Goal: Find specific page/section: Find specific page/section

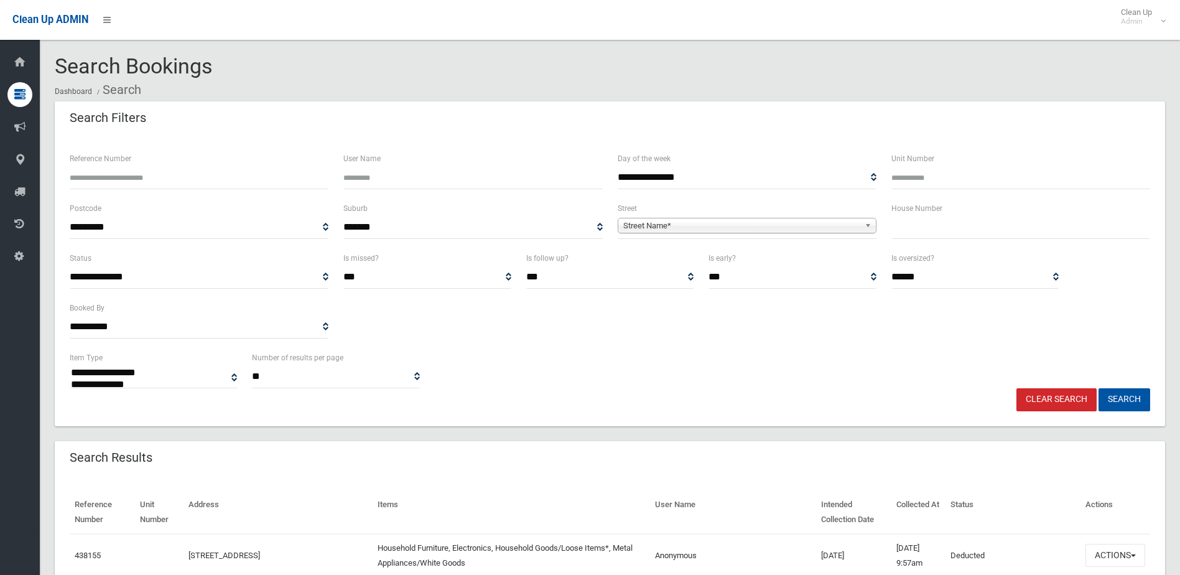
select select
type input "**"
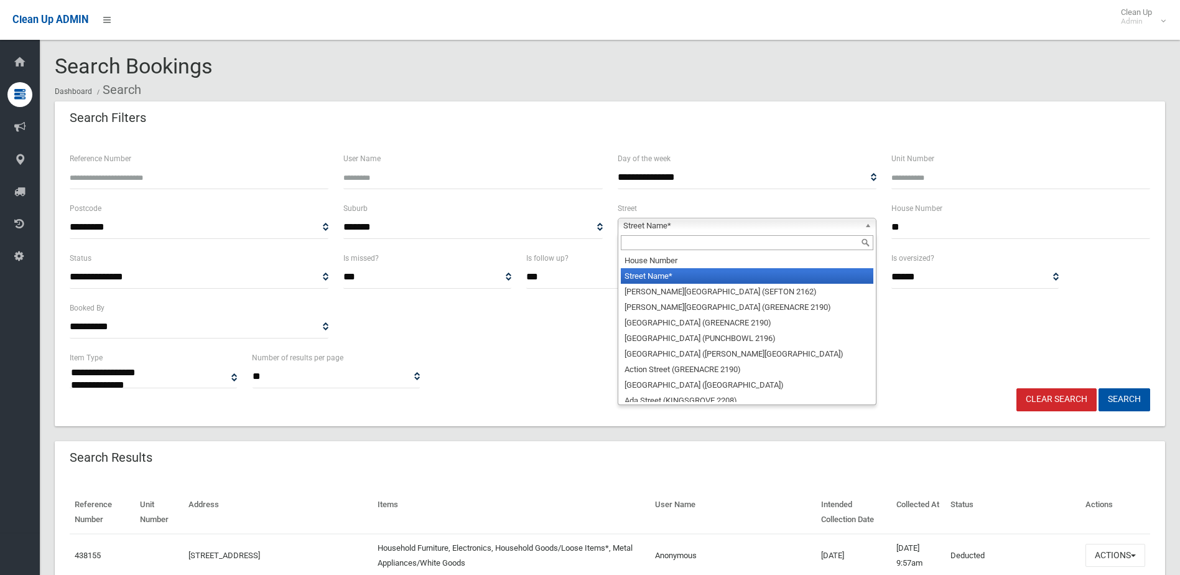
click at [721, 225] on span "Street Name*" at bounding box center [741, 225] width 236 height 15
click at [708, 241] on input "text" at bounding box center [747, 242] width 253 height 15
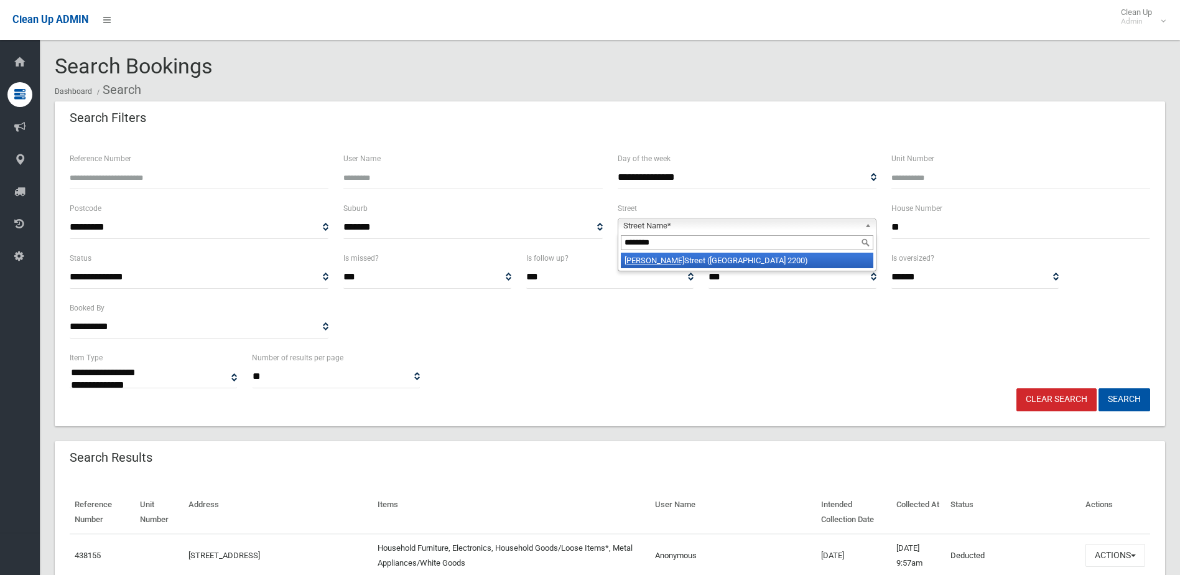
type input "********"
click at [711, 259] on li "[PERSON_NAME][GEOGRAPHIC_DATA] ([GEOGRAPHIC_DATA] 2200)" at bounding box center [747, 261] width 253 height 16
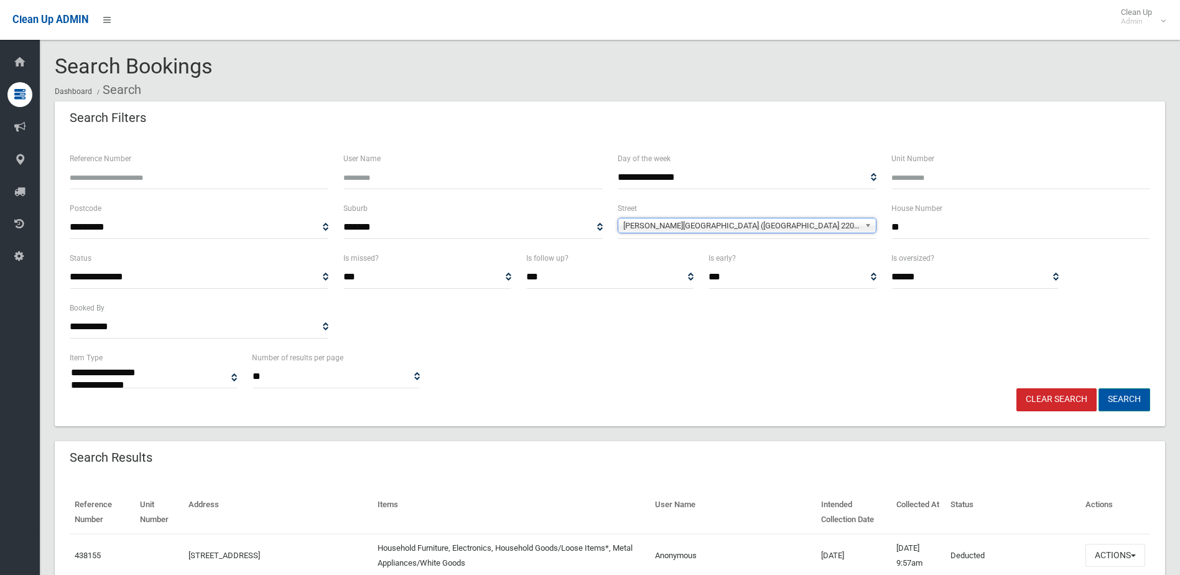
click at [1117, 396] on button "Search" at bounding box center [1124, 399] width 52 height 23
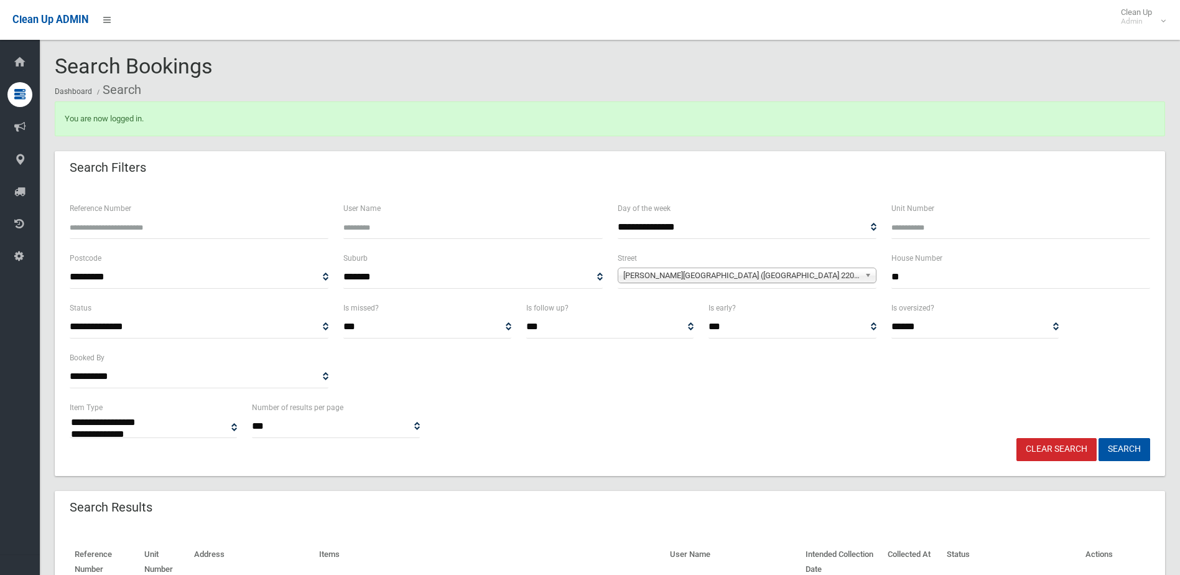
select select
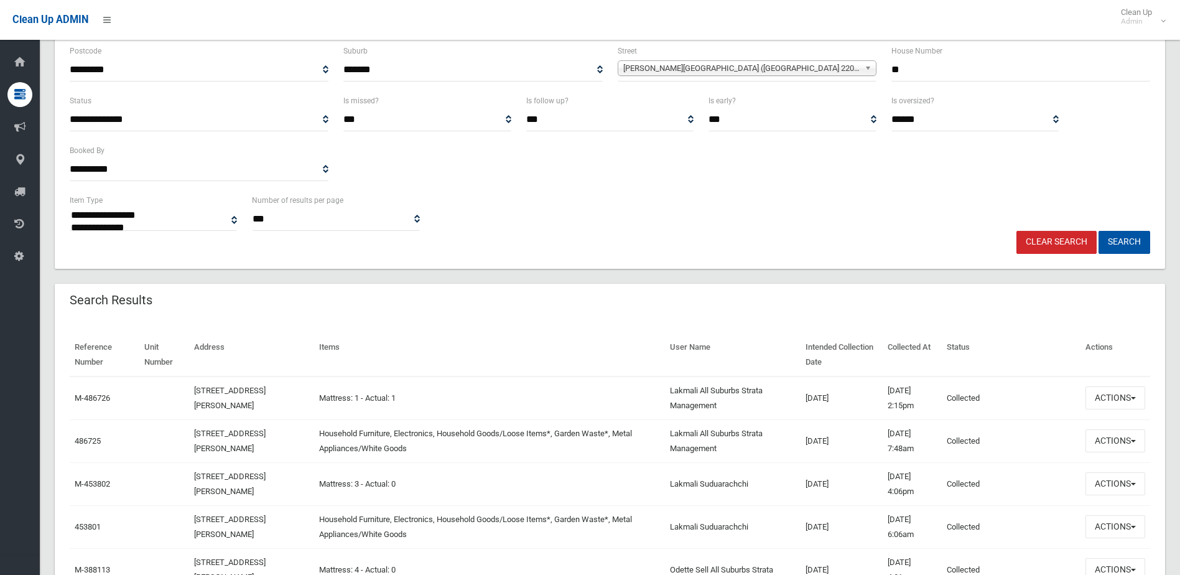
scroll to position [249, 0]
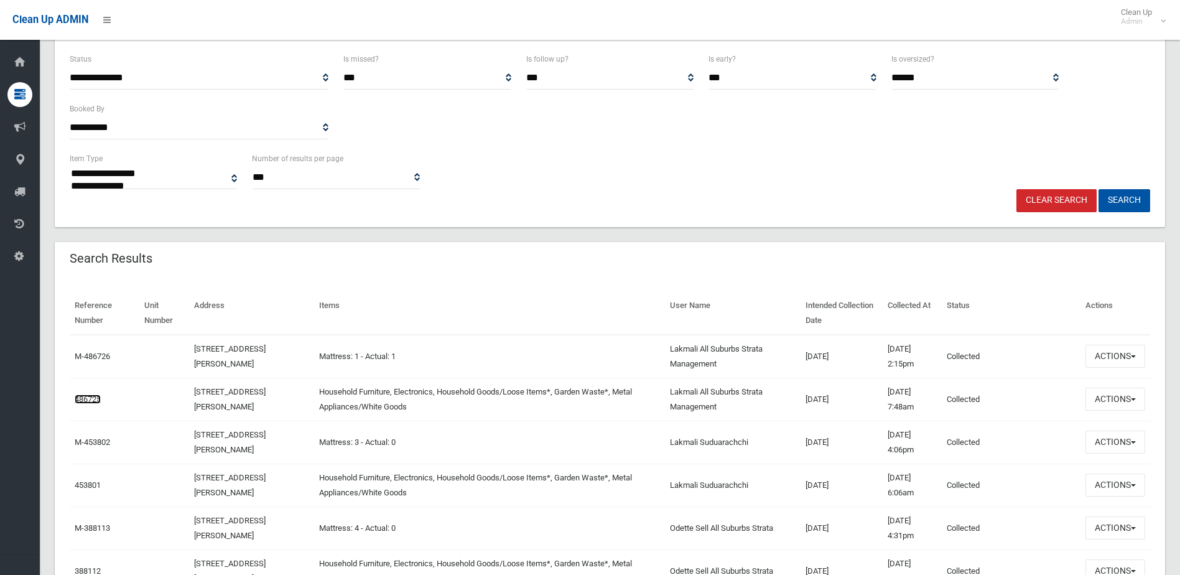
click at [87, 397] on link "486725" at bounding box center [88, 398] width 26 height 9
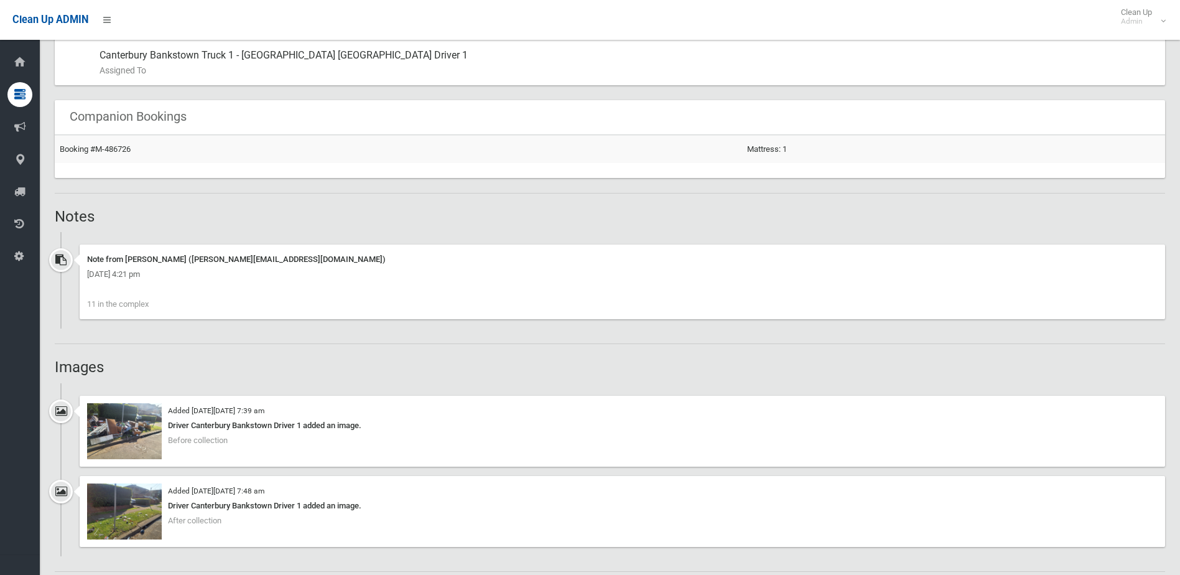
scroll to position [809, 0]
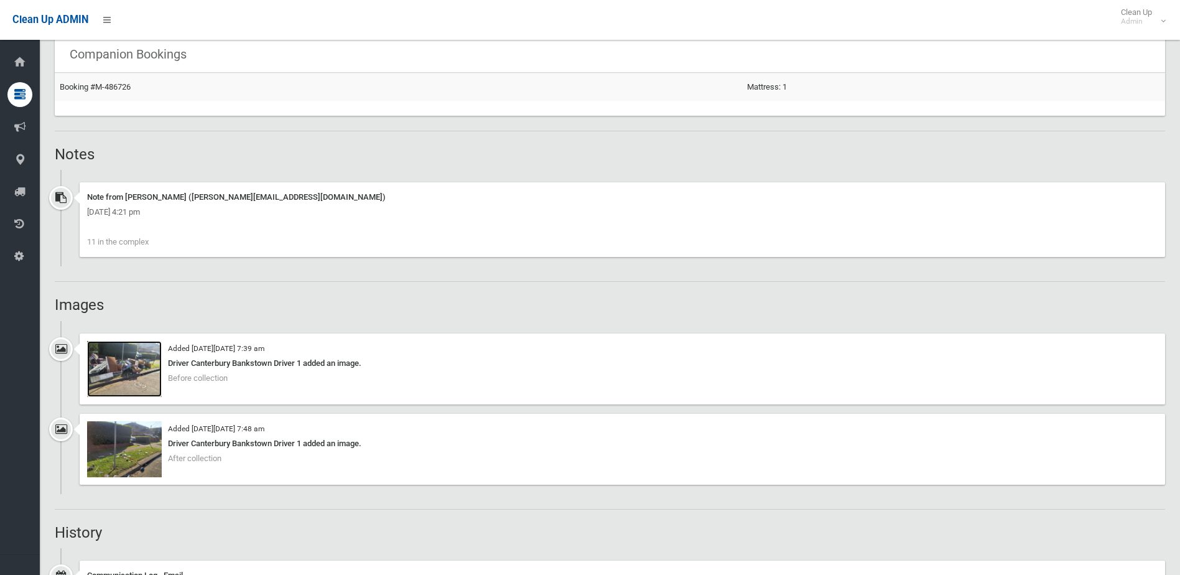
click at [144, 353] on img at bounding box center [124, 369] width 75 height 56
click at [123, 440] on img at bounding box center [124, 449] width 75 height 56
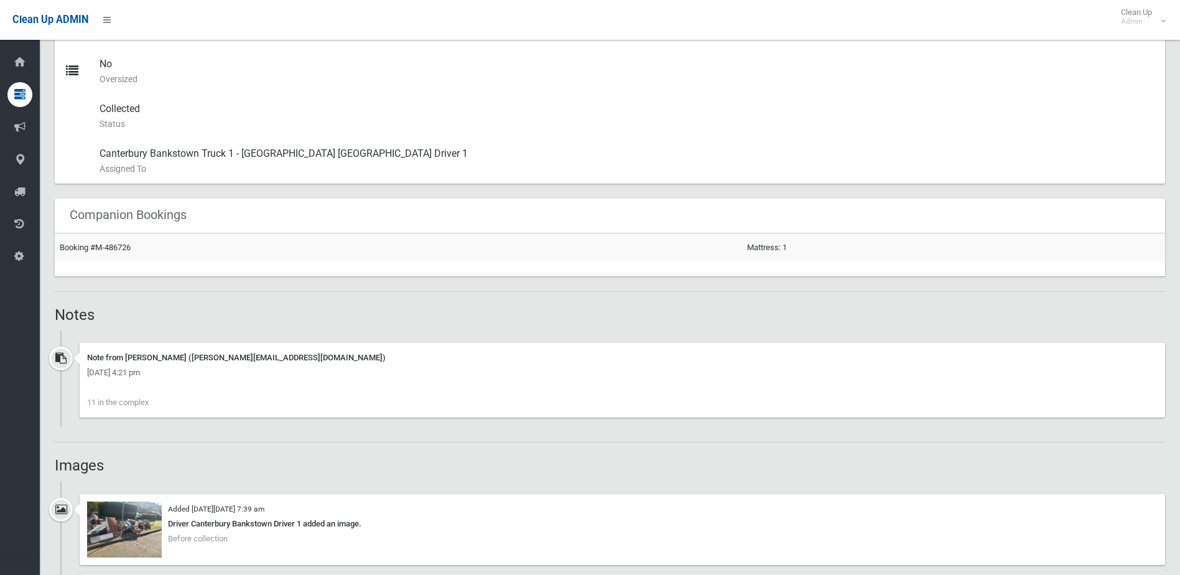
scroll to position [622, 0]
